Goal: Task Accomplishment & Management: Use online tool/utility

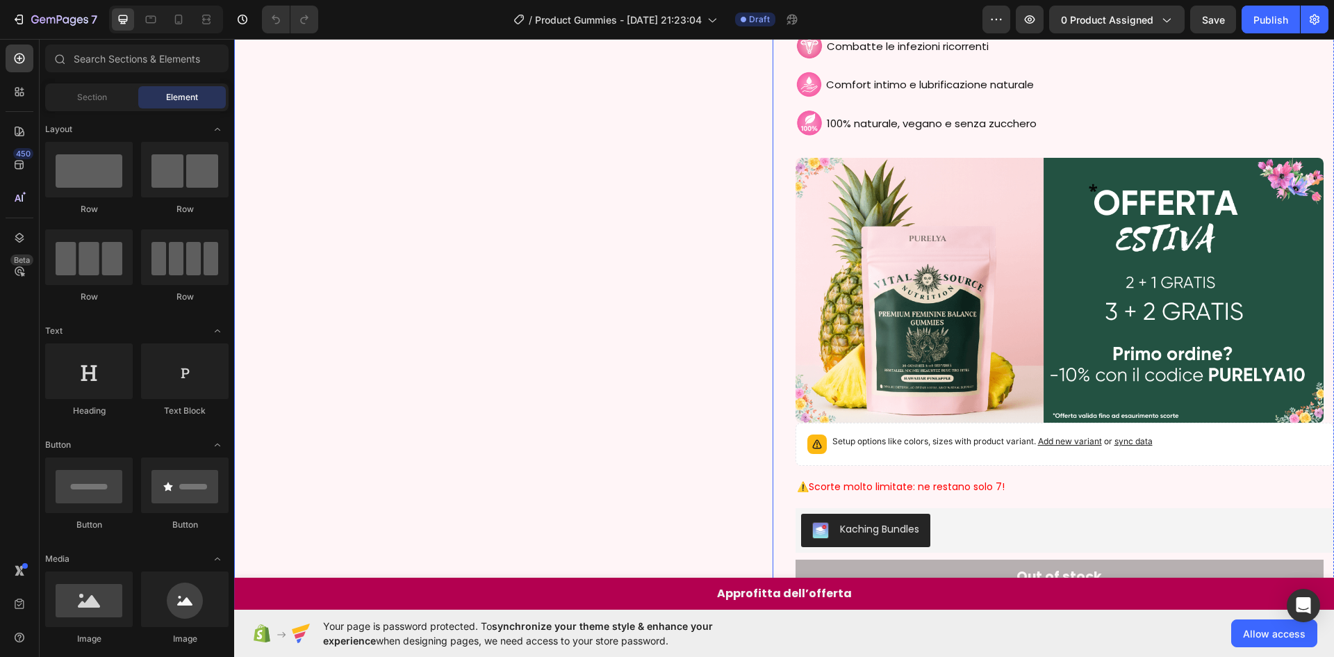
scroll to position [2384, 0]
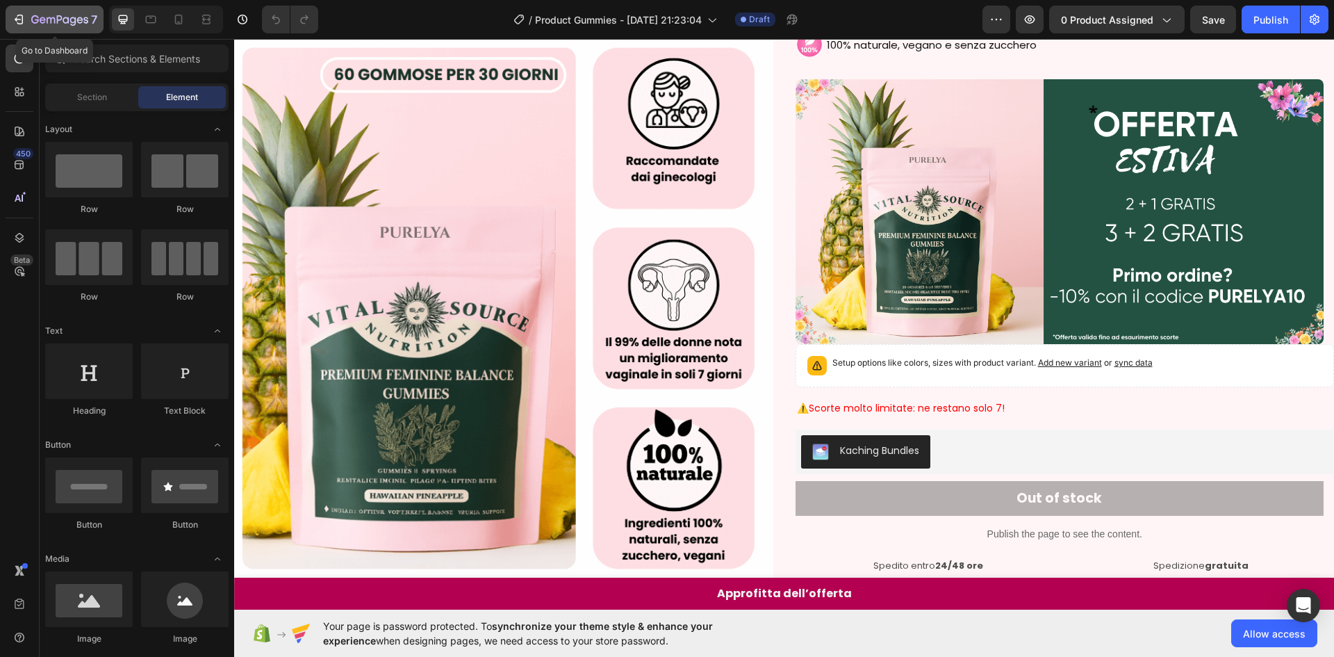
click at [22, 24] on icon "button" at bounding box center [19, 20] width 14 height 14
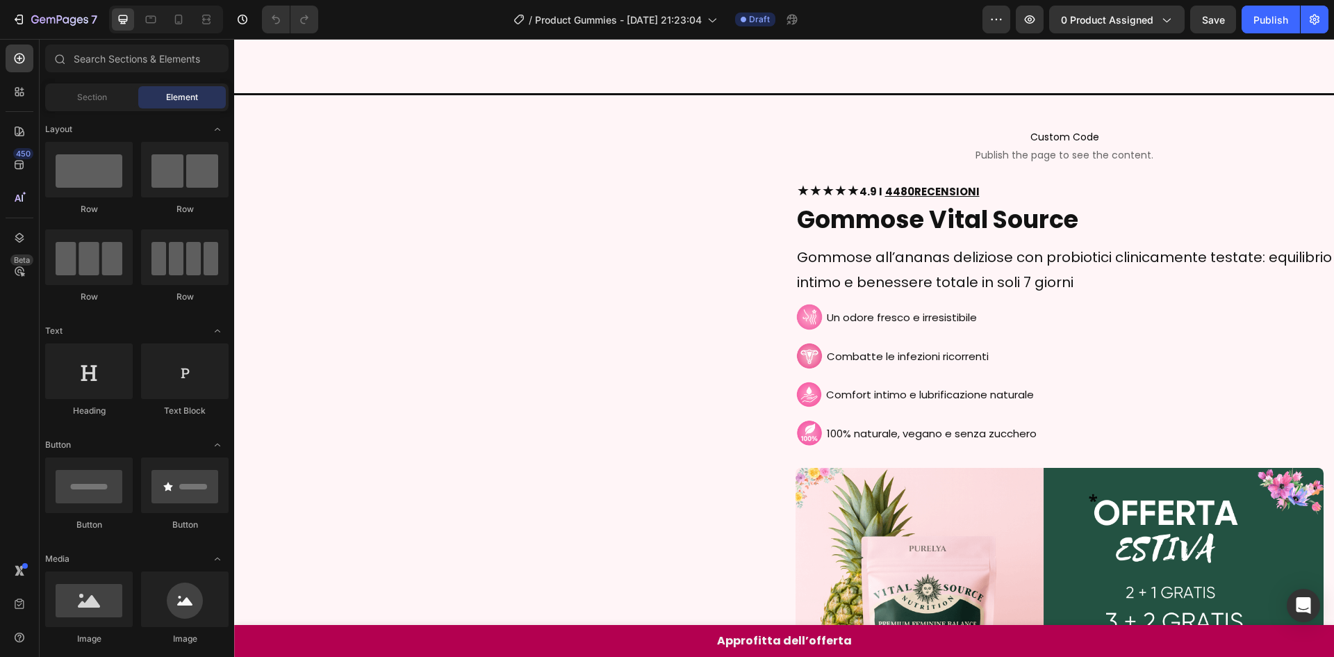
scroll to position [1668, 0]
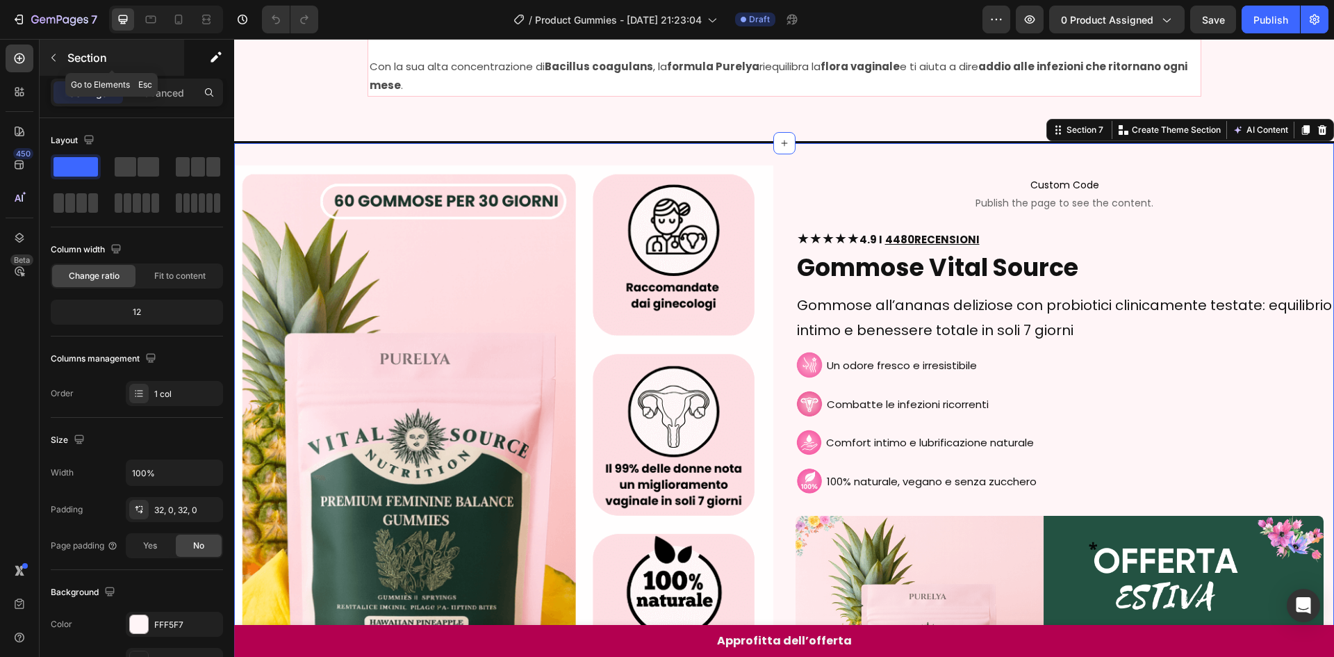
click at [54, 60] on icon "button" at bounding box center [53, 58] width 4 height 8
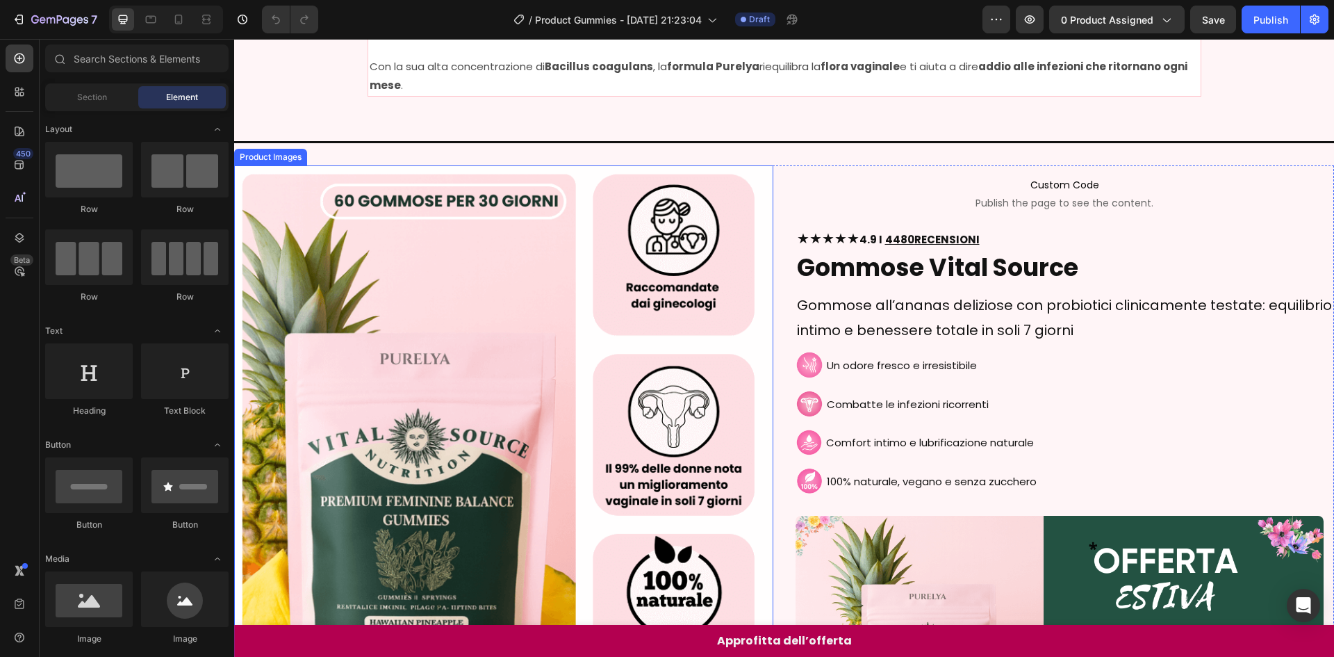
click at [555, 233] on img at bounding box center [503, 434] width 539 height 539
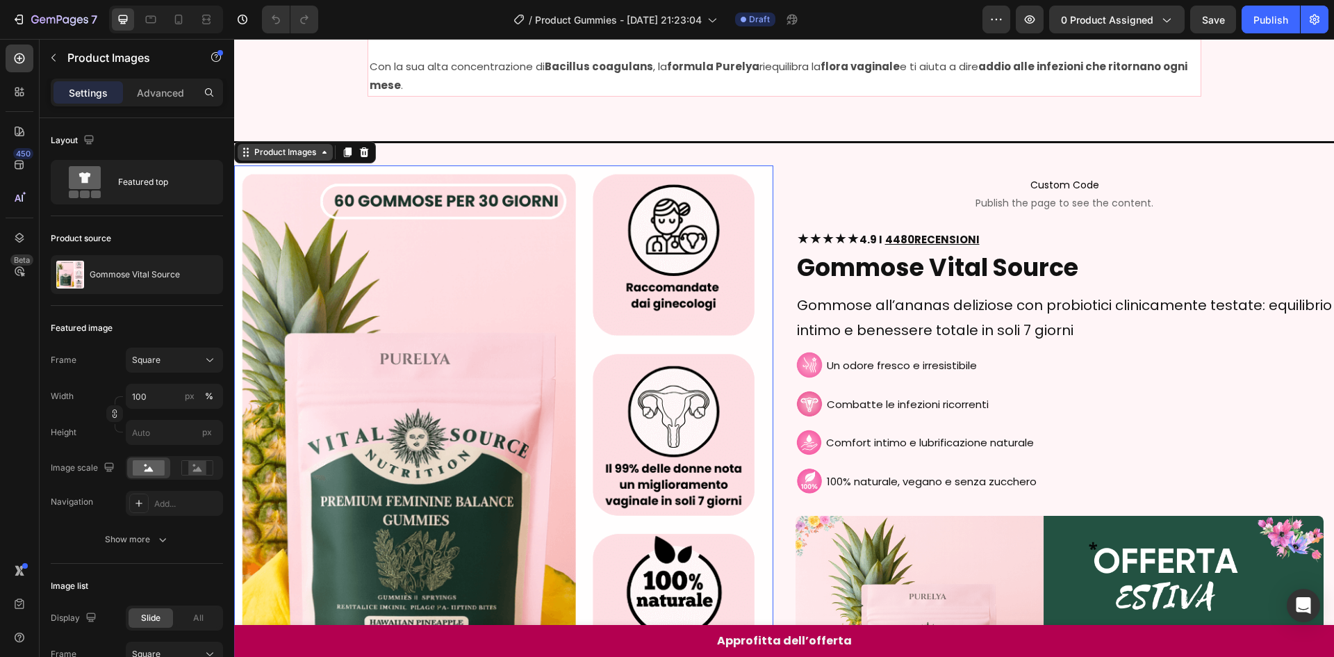
click at [320, 161] on div "Product Images" at bounding box center [285, 152] width 95 height 17
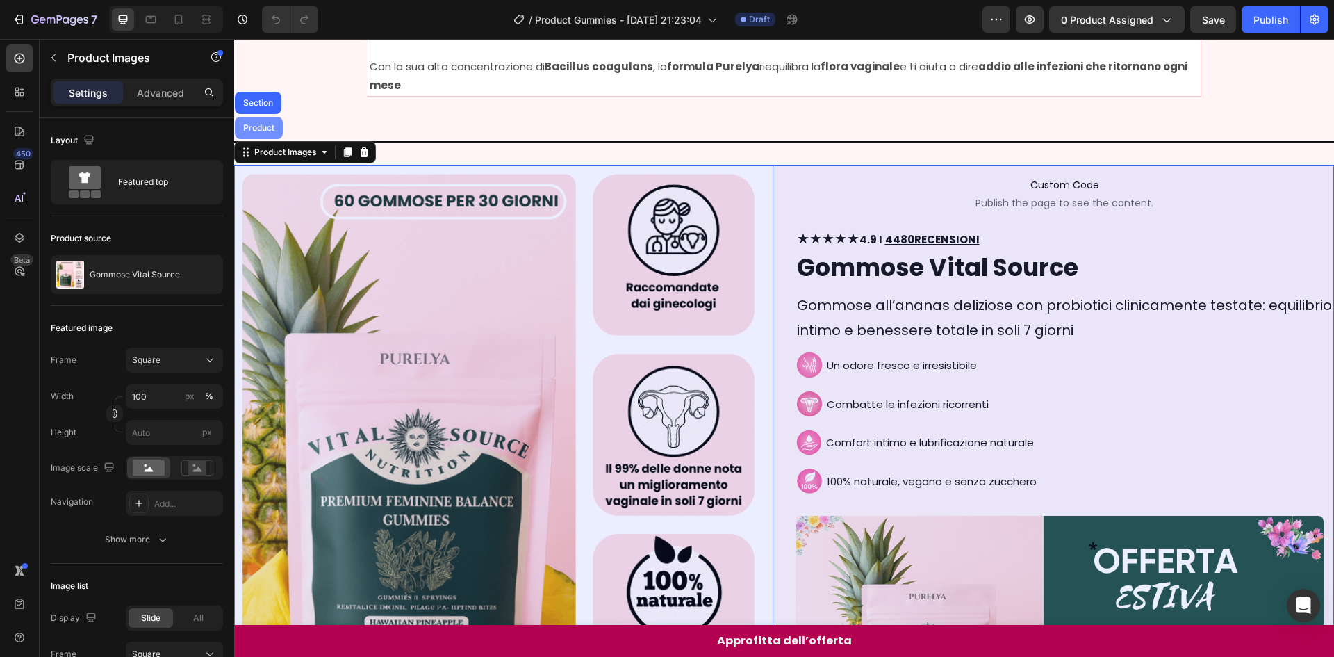
click at [270, 131] on div "Product" at bounding box center [258, 128] width 37 height 8
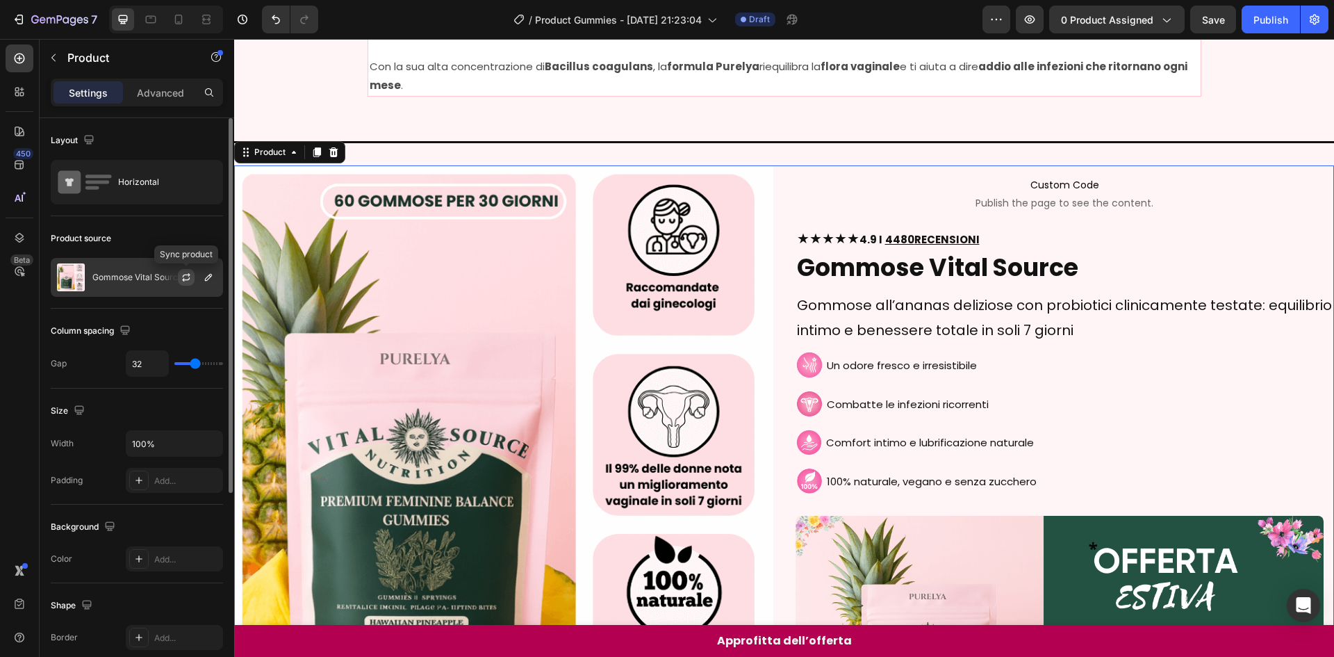
click at [188, 281] on icon "button" at bounding box center [186, 277] width 11 height 11
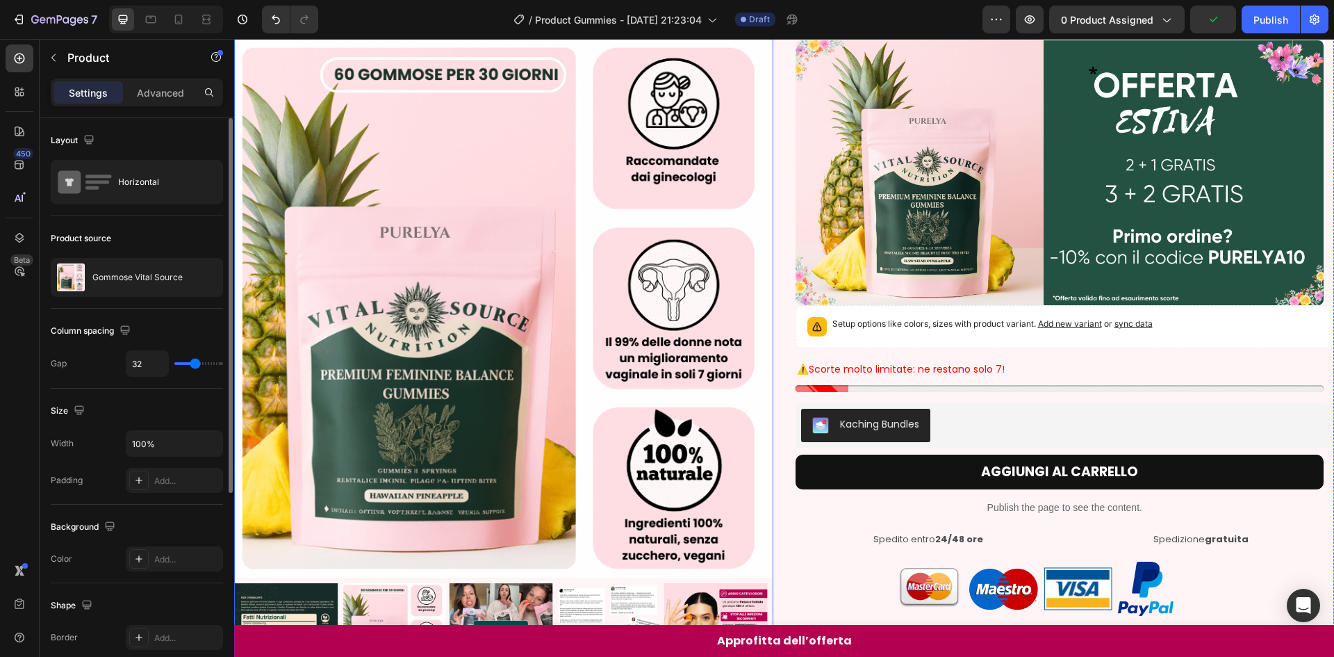
scroll to position [2155, 0]
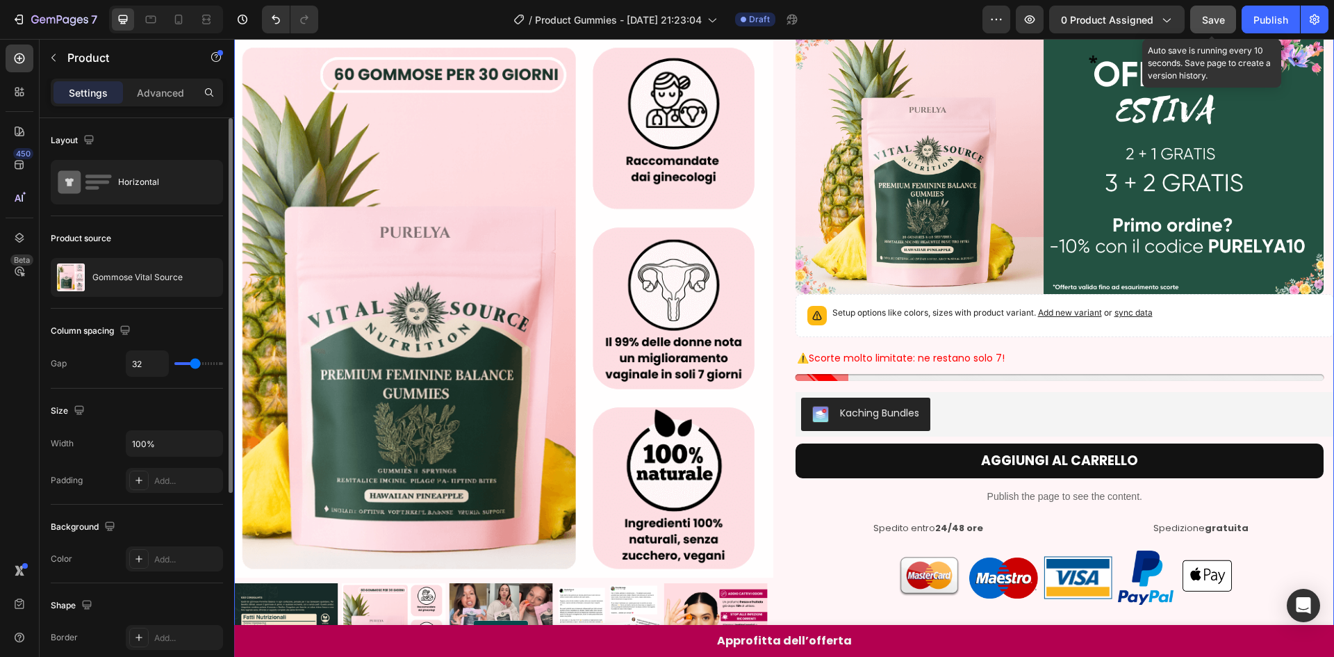
click at [1210, 17] on span "Save" at bounding box center [1213, 20] width 23 height 12
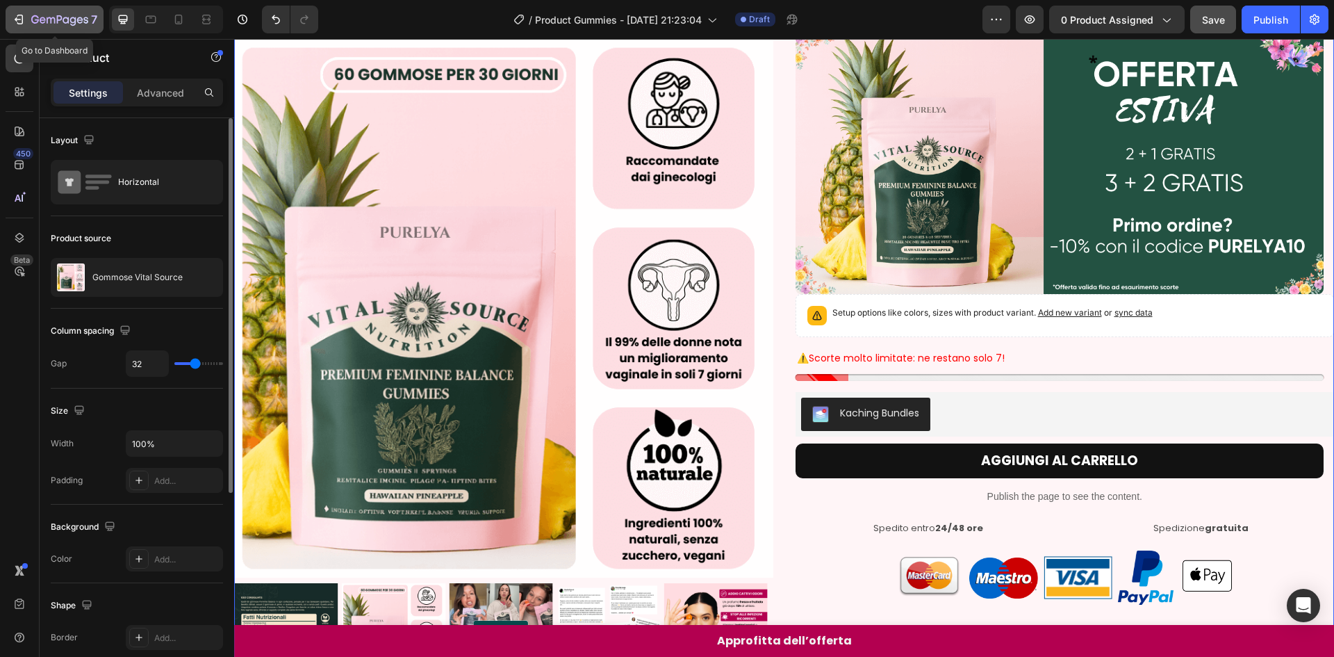
click at [15, 13] on icon "button" at bounding box center [19, 20] width 14 height 14
